Goal: Task Accomplishment & Management: Complete application form

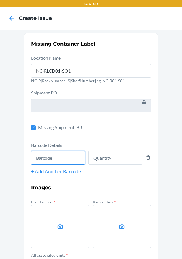
click at [66, 160] on input "text" at bounding box center [58, 158] width 54 height 14
type input "843085126384"
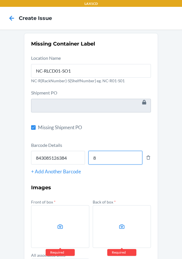
type input "8"
click at [56, 205] on div "Front of box * Required" at bounding box center [60, 223] width 58 height 50
click at [76, 225] on label at bounding box center [60, 226] width 58 height 43
click at [0, 0] on input "file" at bounding box center [0, 0] width 0 height 0
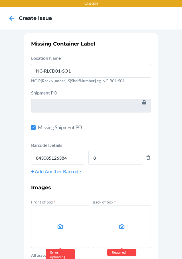
click at [61, 222] on label at bounding box center [60, 226] width 58 height 43
click at [0, 0] on input "file" at bounding box center [0, 0] width 0 height 0
click at [52, 157] on input "843085126384" at bounding box center [58, 158] width 54 height 14
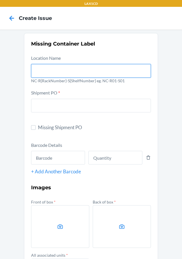
click at [56, 70] on input "text" at bounding box center [91, 71] width 120 height 14
type input "NC-RLCD01-SO1"
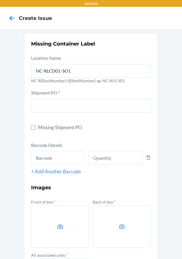
click at [33, 126] on input "Missing Shipment PO" at bounding box center [33, 127] width 5 height 5
checkbox input "true"
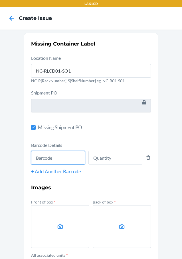
paste input "843085126384"
type input "843085126384"
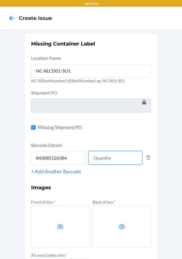
click at [117, 151] on input "number" at bounding box center [115, 158] width 54 height 14
type input "8"
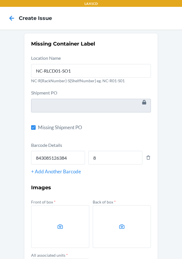
click at [79, 222] on label at bounding box center [60, 226] width 58 height 43
click at [0, 0] on input "file" at bounding box center [0, 0] width 0 height 0
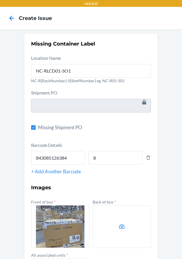
click at [111, 215] on label at bounding box center [122, 226] width 58 height 43
click at [0, 0] on input "file" at bounding box center [0, 0] width 0 height 0
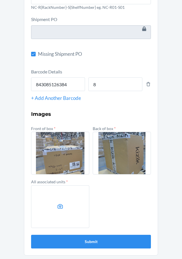
click at [49, 195] on label at bounding box center [60, 206] width 58 height 43
click at [0, 0] on input "file" at bounding box center [0, 0] width 0 height 0
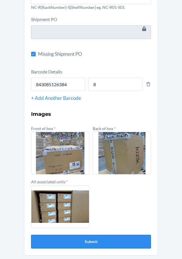
click at [70, 243] on button "Submit" at bounding box center [91, 242] width 120 height 14
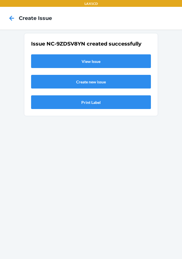
scroll to position [0, 0]
click at [80, 50] on div "Issue NC-9ZDSV8YN created successfully View Issue Create new issue Print Label" at bounding box center [91, 74] width 120 height 69
click at [78, 58] on link "View Issue" at bounding box center [91, 61] width 120 height 14
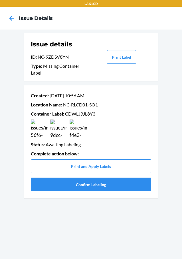
click at [79, 112] on p "Container Label : CDWLJ9JL8Y3" at bounding box center [91, 114] width 120 height 7
copy p "CDWLJ9JL8Y3"
click at [71, 185] on button "Confirm Labeling" at bounding box center [91, 185] width 120 height 14
